Goal: Information Seeking & Learning: Learn about a topic

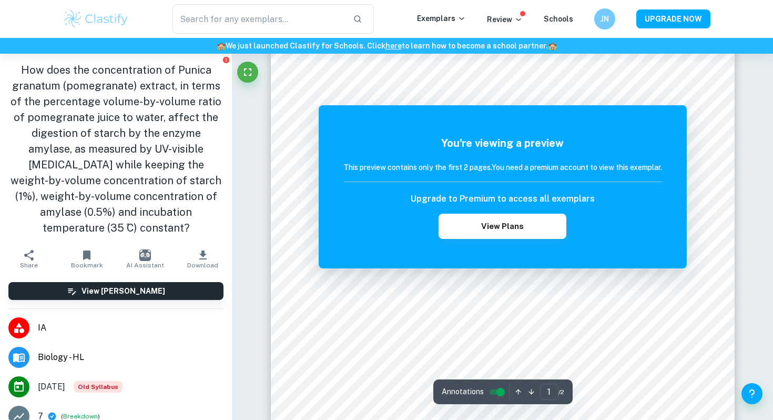
scroll to position [57, 0]
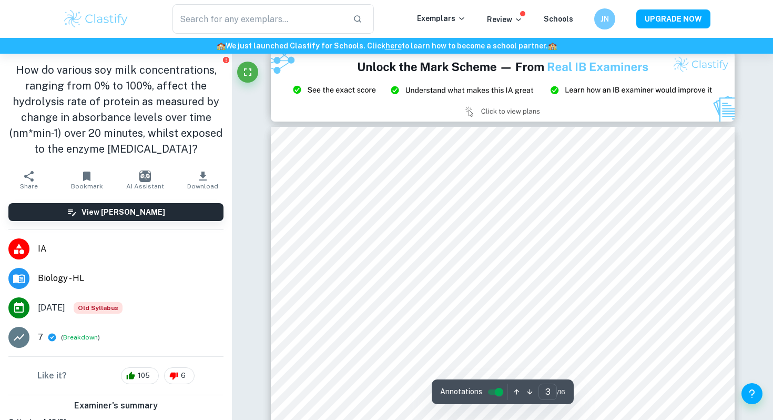
scroll to position [1435, 0]
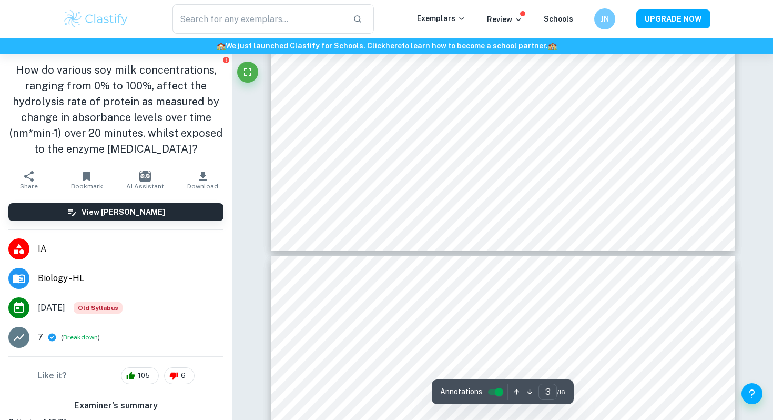
type input "4"
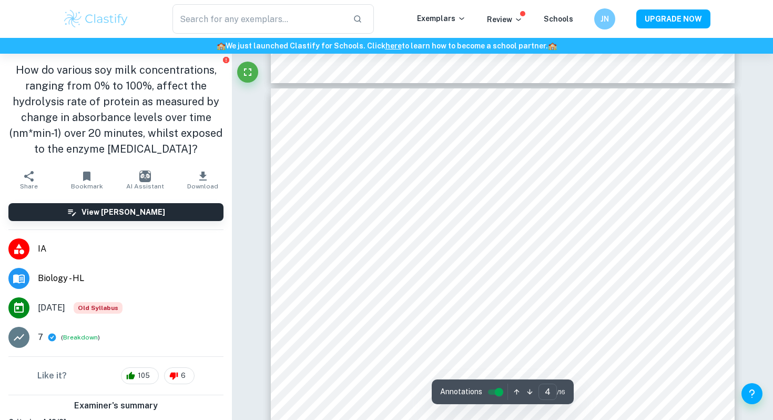
scroll to position [1972, 0]
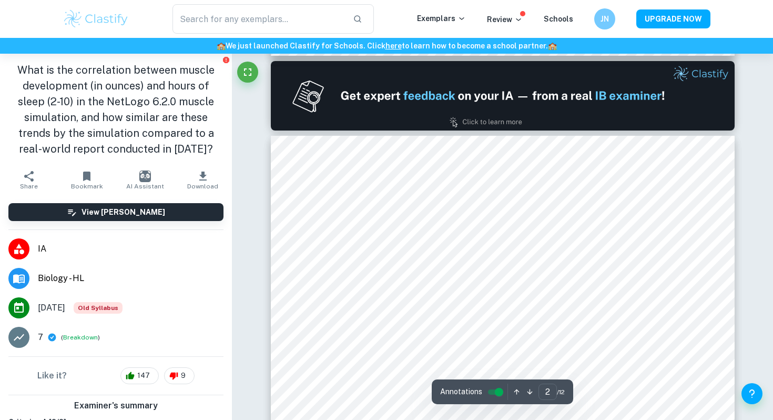
type input "1"
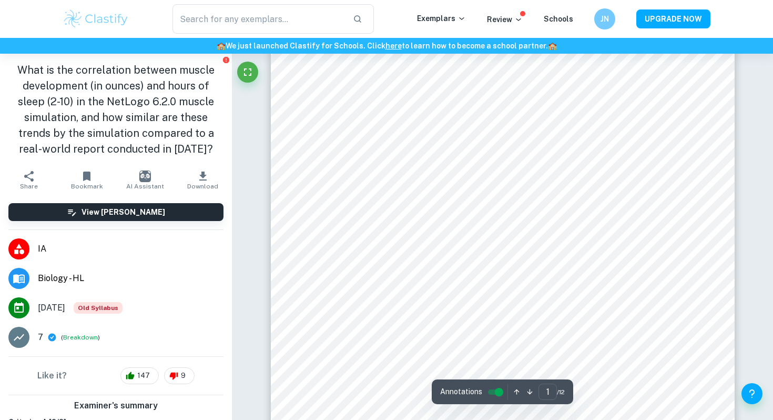
scroll to position [153, 0]
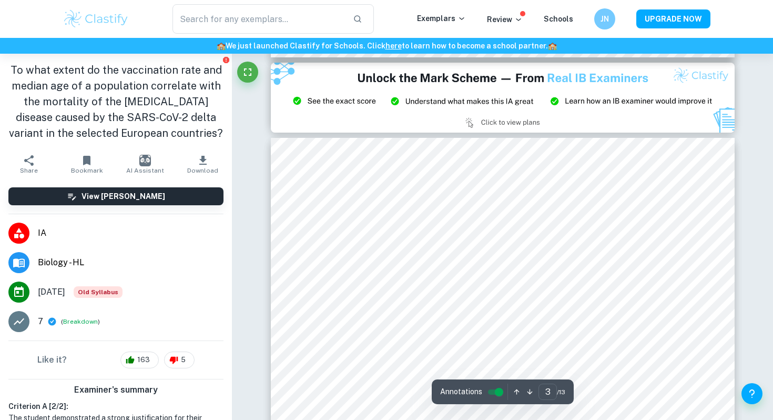
scroll to position [1993, 0]
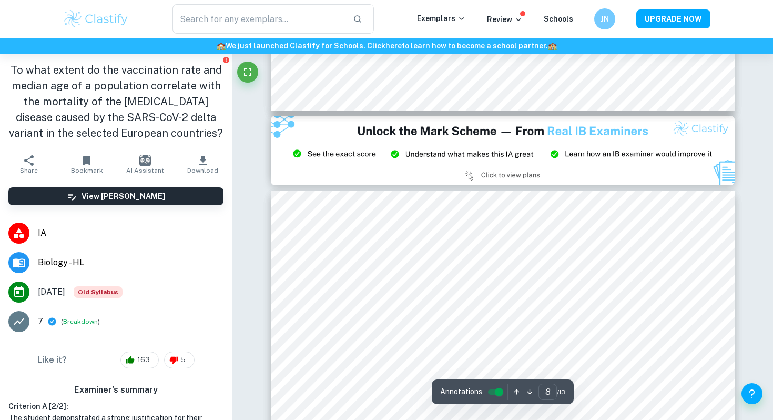
type input "9"
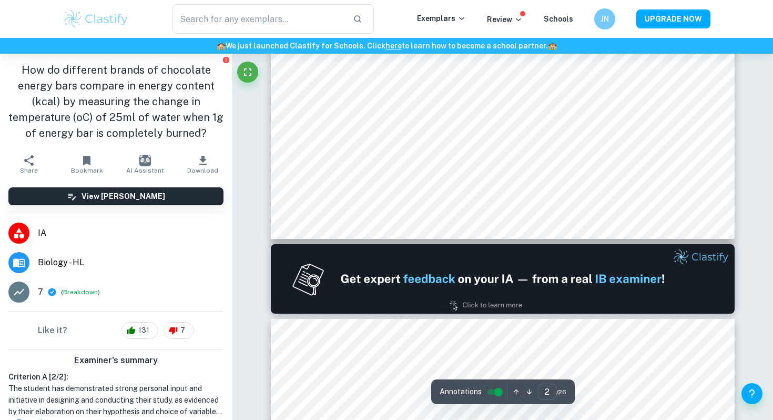
scroll to position [886, 0]
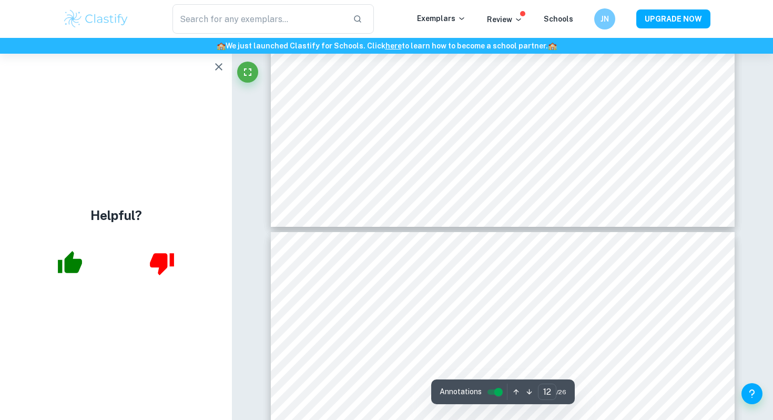
type input "11"
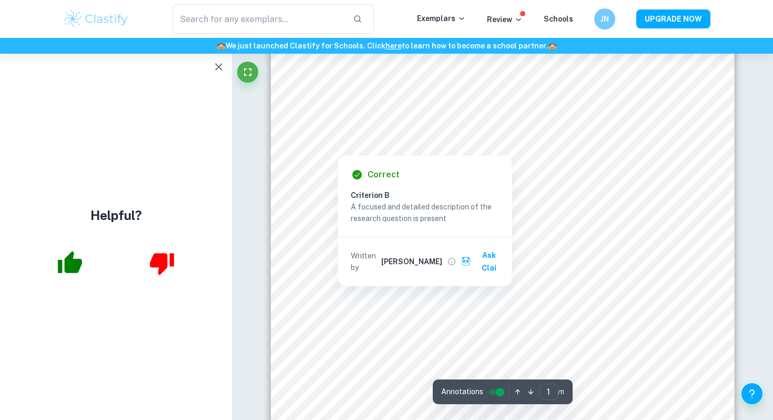
scroll to position [527, 0]
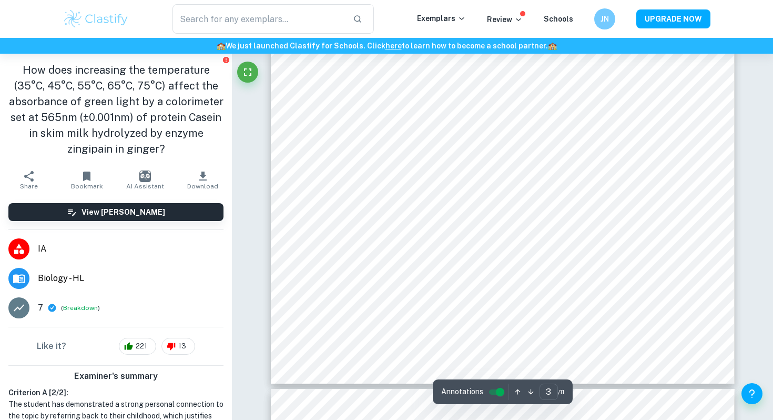
scroll to position [2178, 0]
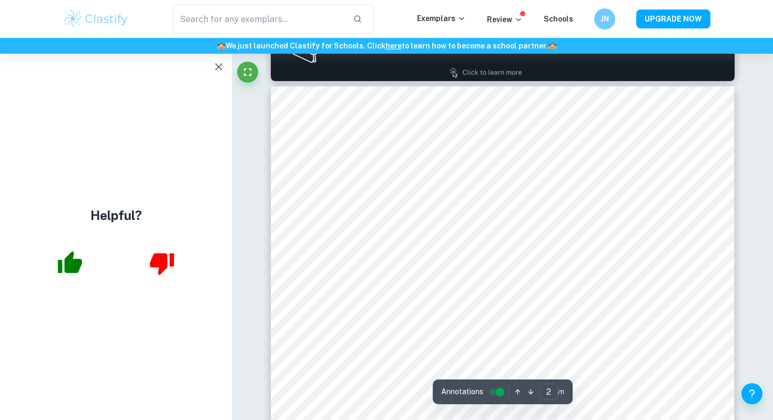
type input "1"
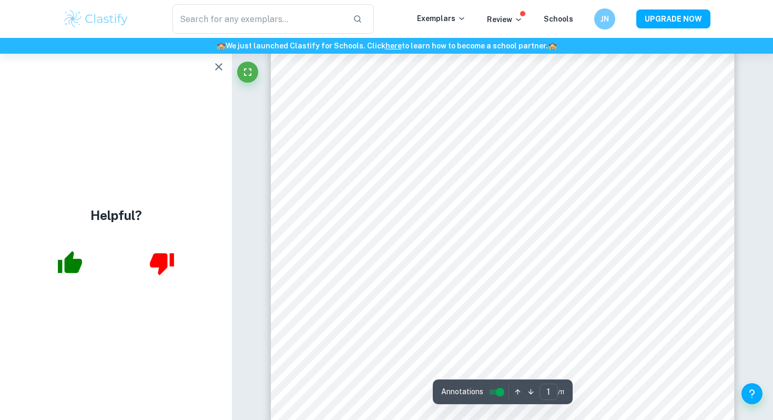
scroll to position [0, 0]
click at [231, 14] on input "text" at bounding box center [259, 18] width 172 height 29
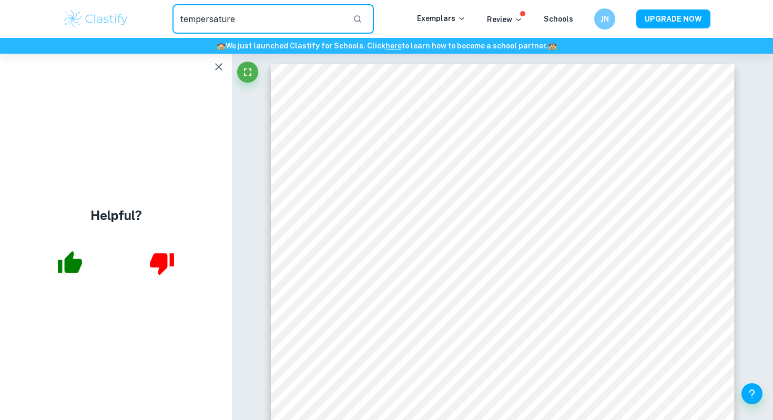
type input "tempersature"
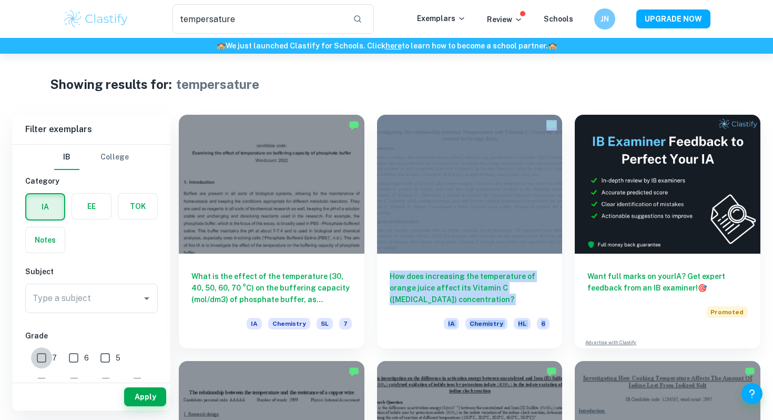
click at [45, 357] on input "7" at bounding box center [41, 357] width 21 height 21
checkbox input "true"
click at [149, 404] on button "Apply" at bounding box center [145, 396] width 42 height 19
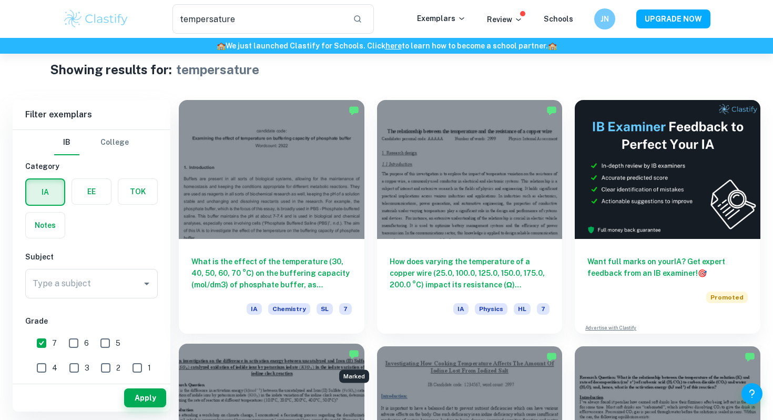
scroll to position [17, 0]
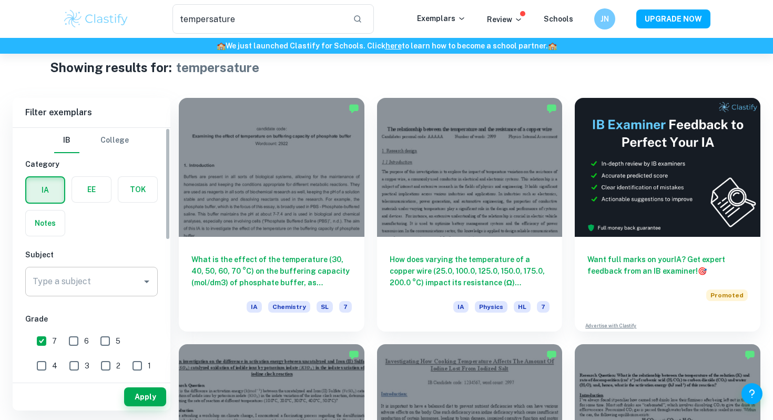
click at [103, 274] on input "Type a subject" at bounding box center [83, 281] width 107 height 20
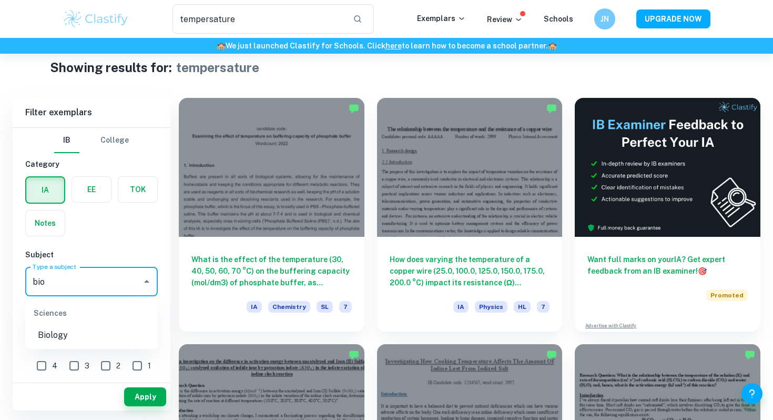
click at [104, 335] on li "Biology" at bounding box center [91, 335] width 133 height 19
type input "Biology"
click at [145, 395] on button "Apply" at bounding box center [145, 396] width 42 height 19
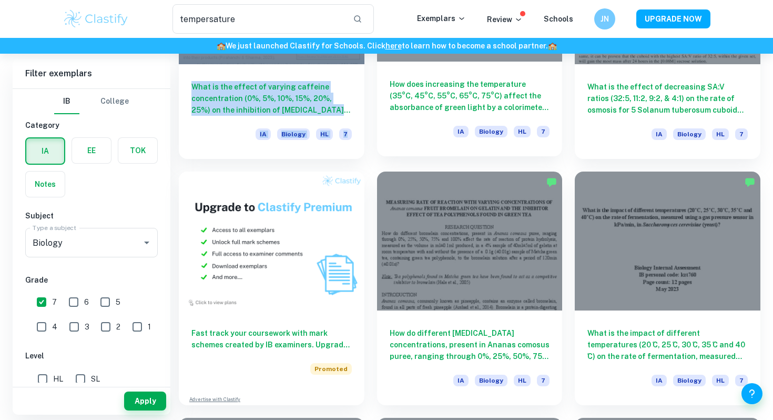
scroll to position [437, 0]
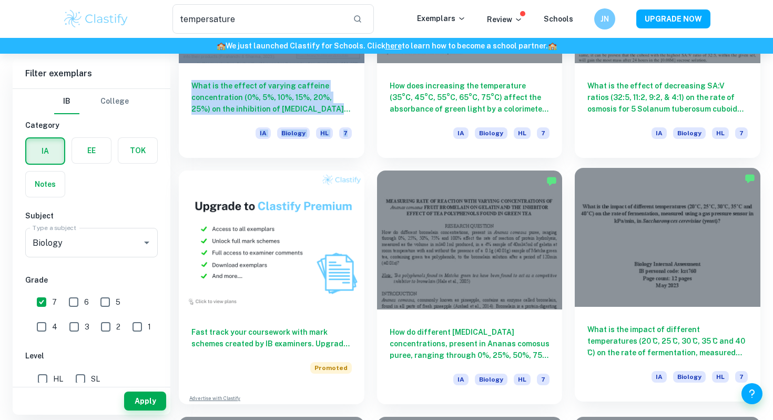
click at [698, 322] on div "What is the impact of different temperatures (20 ̊C, 25 ̊C, 30 ̊C, 35 ̊C and 40…" at bounding box center [668, 354] width 186 height 95
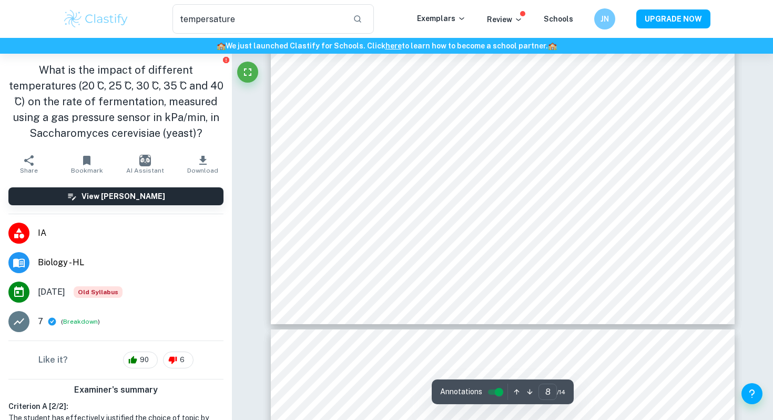
scroll to position [4827, 0]
type input "13"
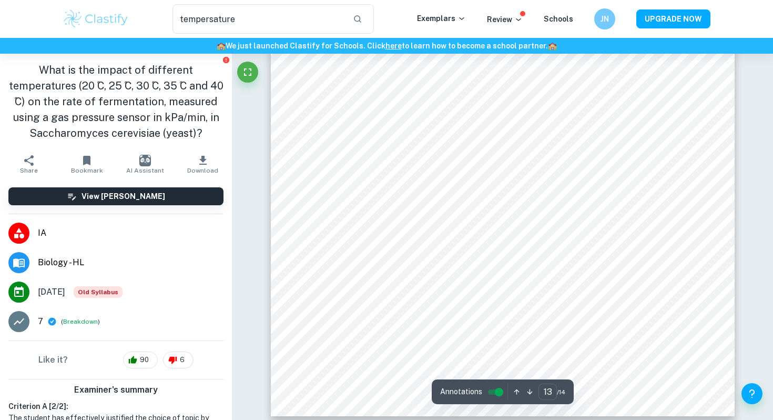
scroll to position [8458, 0]
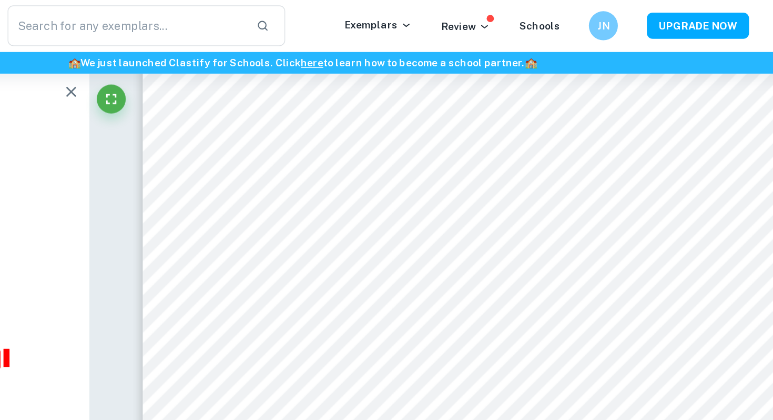
scroll to position [2412, 0]
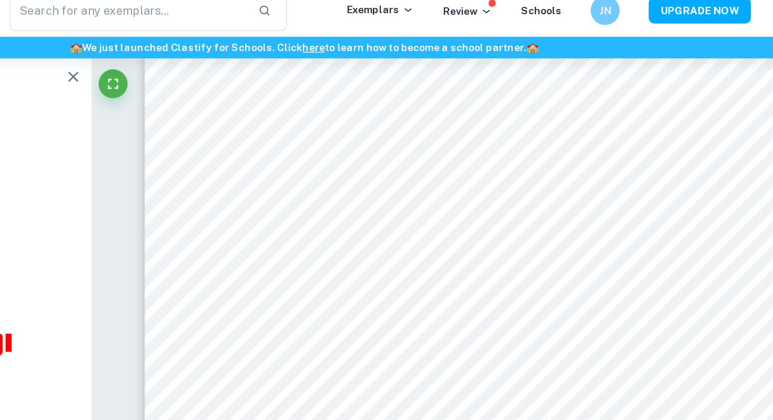
type input "6"
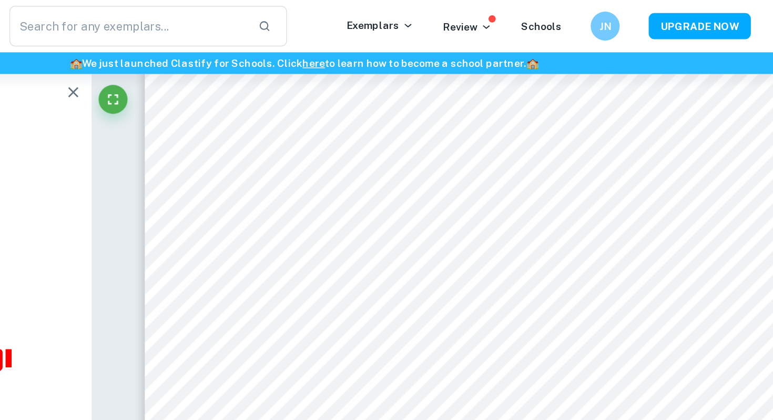
scroll to position [3505, 0]
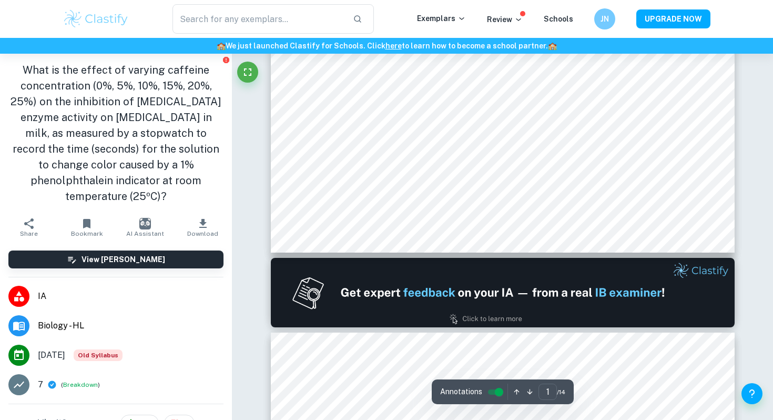
scroll to position [725, 0]
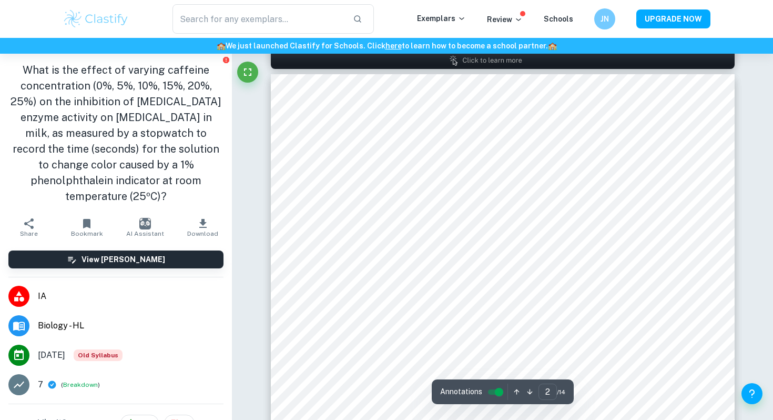
click at [118, 97] on h1 "What is the effect of varying caffeine concentration (0%, 5%, 10%, 15%, 20%, 25…" at bounding box center [115, 133] width 215 height 142
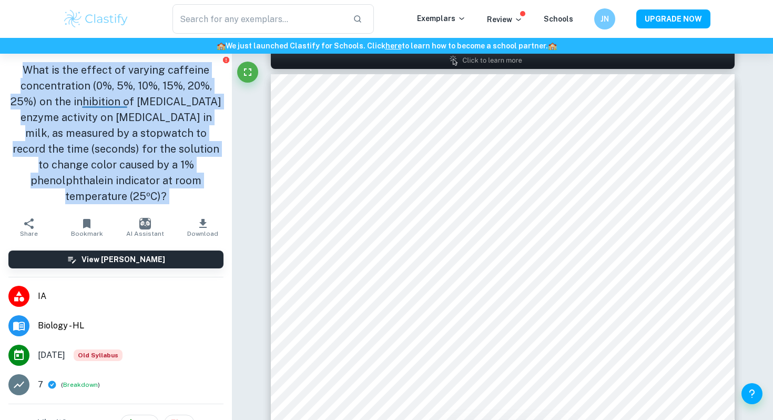
click at [118, 97] on h1 "What is the effect of varying caffeine concentration (0%, 5%, 10%, 15%, 20%, 25…" at bounding box center [115, 133] width 215 height 142
copy aside "What is the effect of varying caffeine concentration (0%, 5%, 10%, 15%, 20%, 25…"
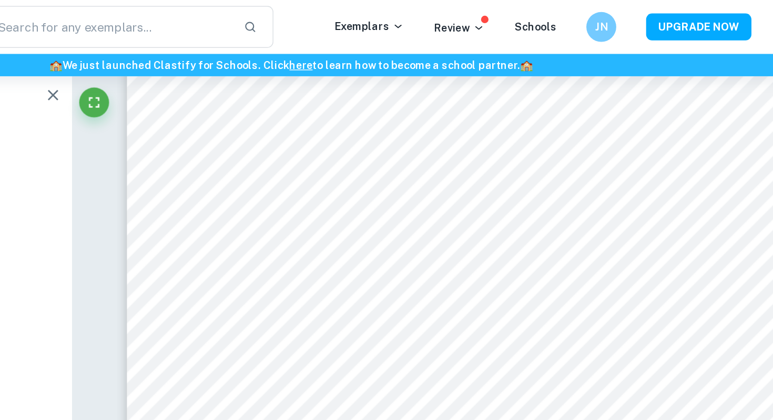
scroll to position [210, 0]
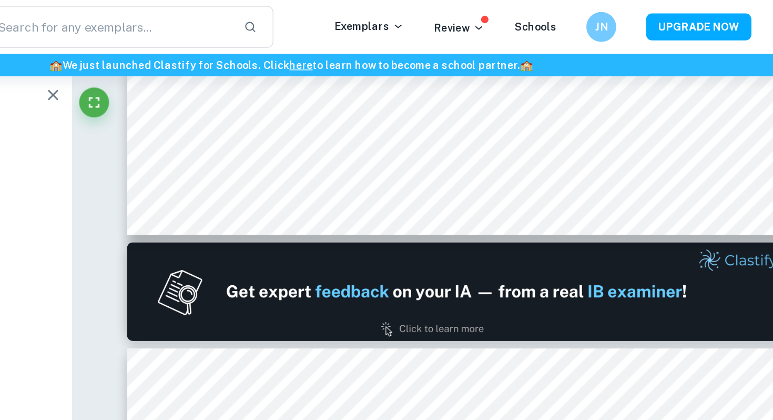
type input "1"
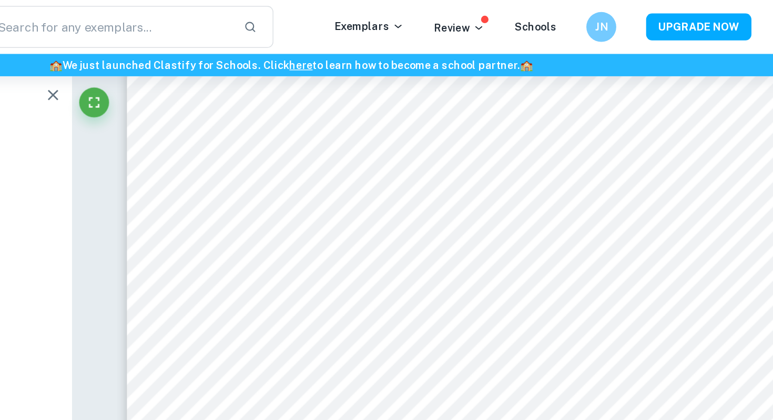
scroll to position [0, 0]
